Goal: Transaction & Acquisition: Subscribe to service/newsletter

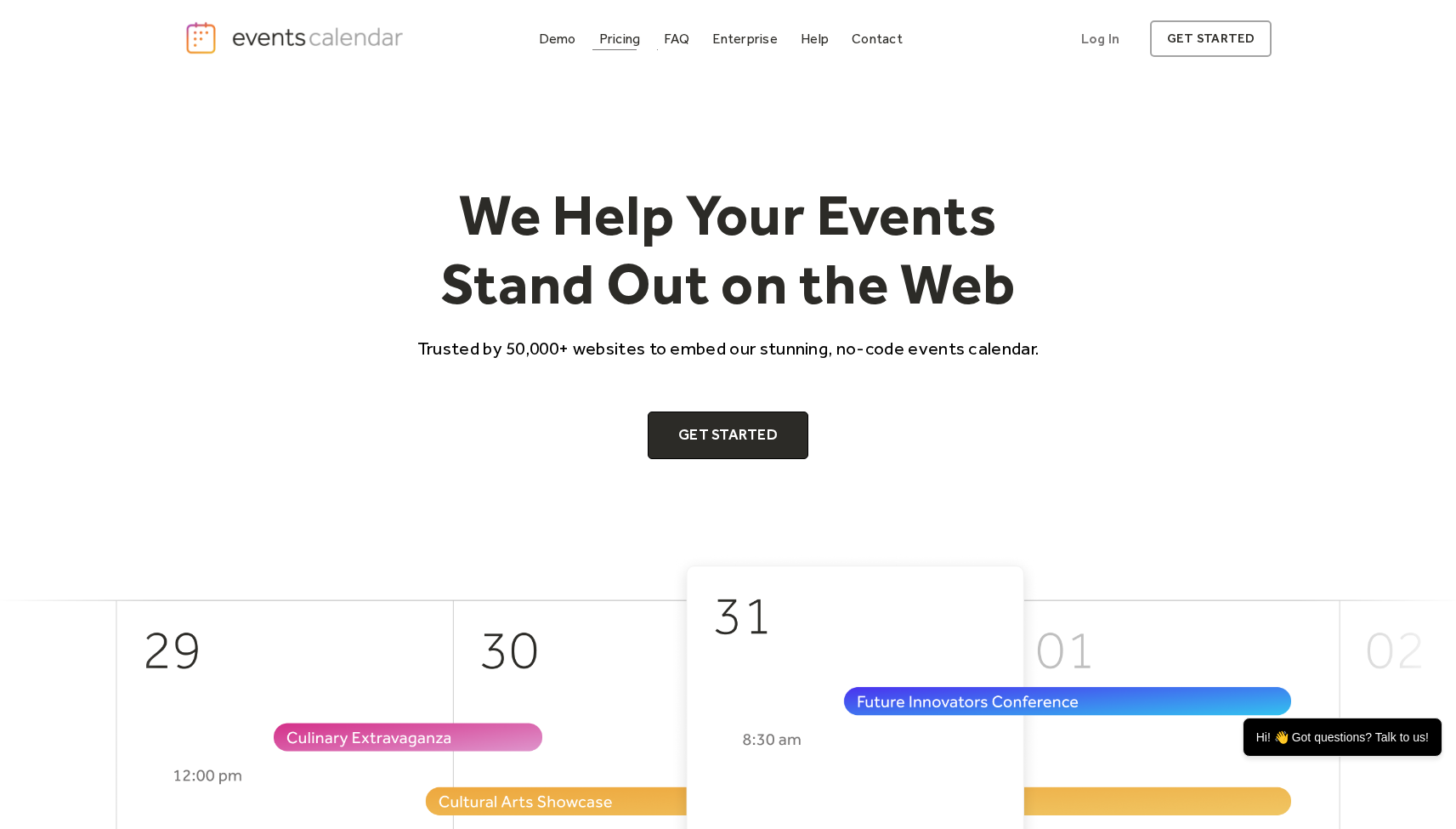
click at [627, 40] on div "Pricing" at bounding box center [619, 38] width 42 height 9
click at [622, 38] on div "Pricing" at bounding box center [619, 38] width 42 height 9
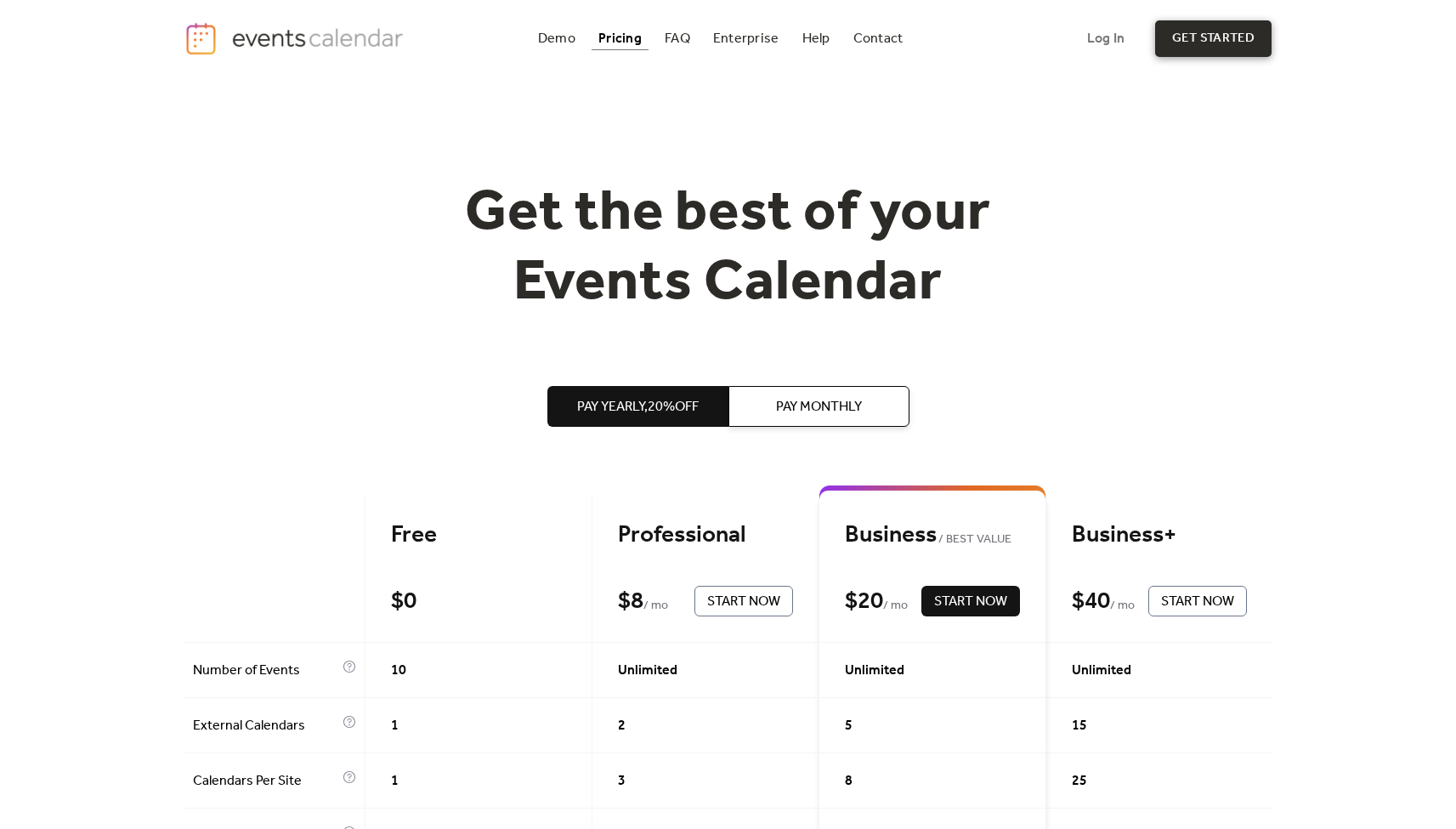
click at [1206, 38] on link "get started" at bounding box center [1213, 38] width 116 height 37
